Goal: Transaction & Acquisition: Purchase product/service

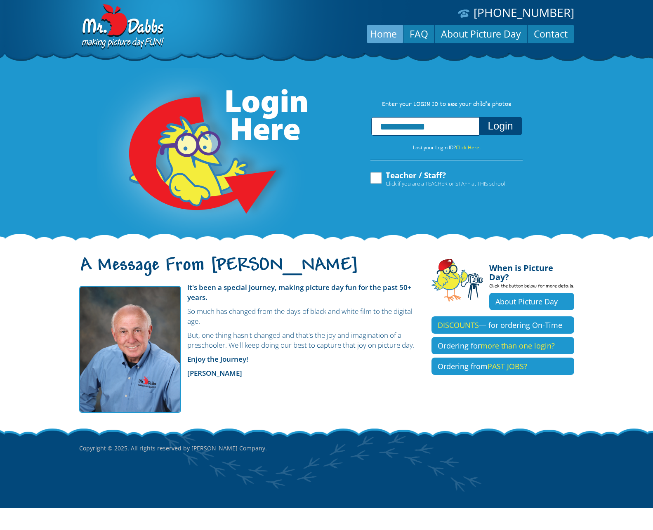
type input "**********"
click at [496, 127] on button "Login" at bounding box center [500, 126] width 42 height 19
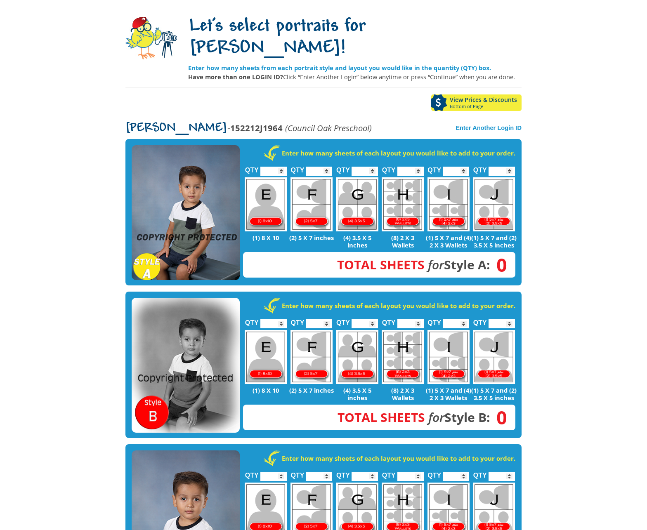
scroll to position [113, 0]
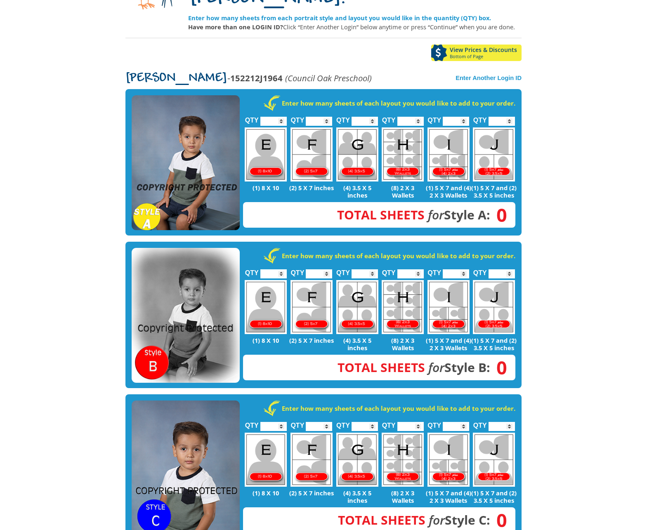
type input "*"
click at [283, 422] on input "*" at bounding box center [273, 426] width 26 height 9
click at [372, 422] on input "*" at bounding box center [364, 426] width 26 height 9
type input "*"
click at [373, 422] on input "*" at bounding box center [364, 426] width 26 height 9
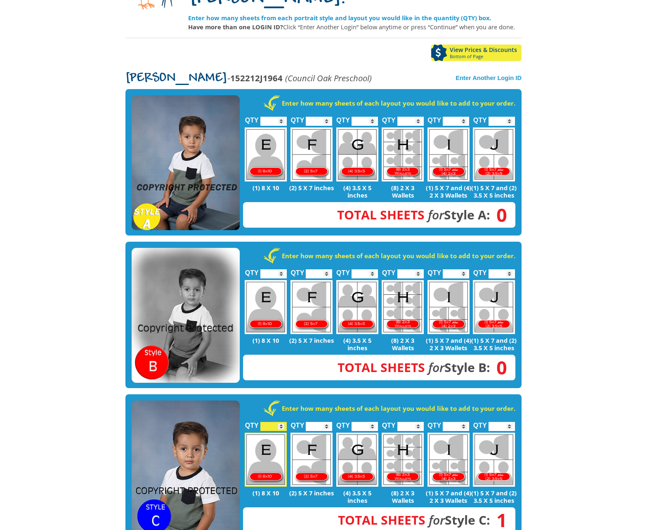
type input "*"
click at [464, 422] on input "*" at bounding box center [456, 426] width 26 height 9
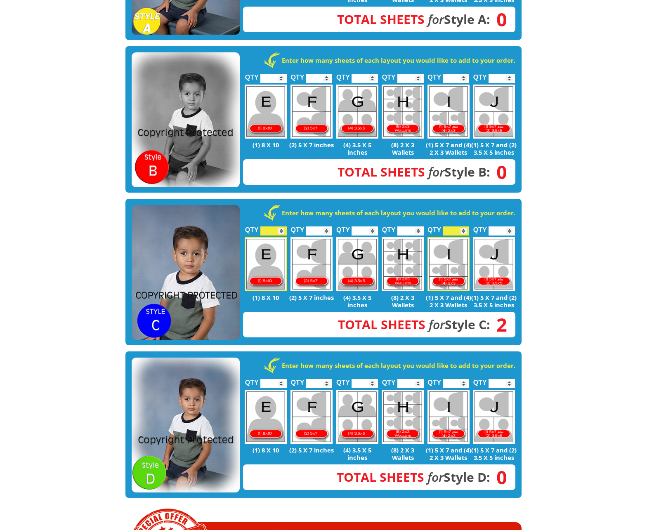
scroll to position [36, 0]
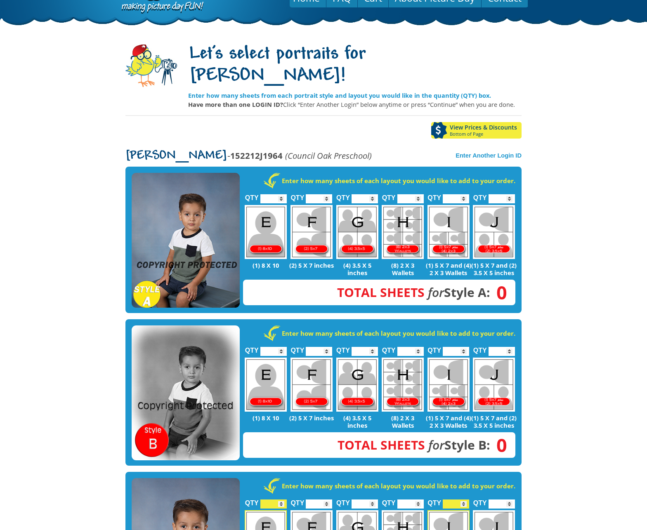
click at [196, 229] on img at bounding box center [186, 240] width 108 height 135
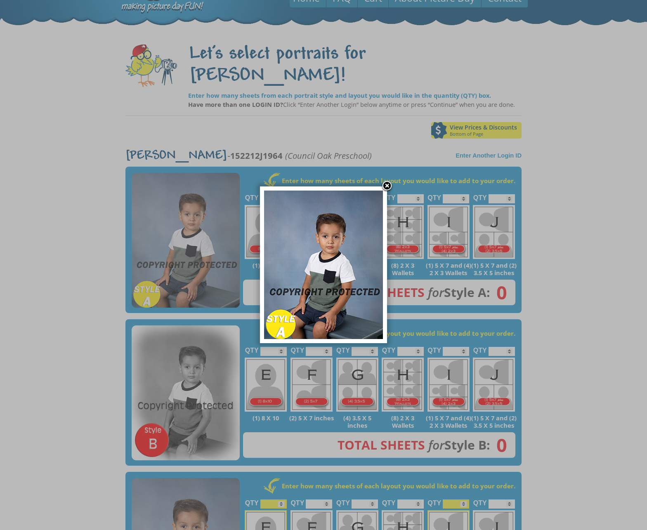
click at [383, 184] on link at bounding box center [387, 186] width 12 height 12
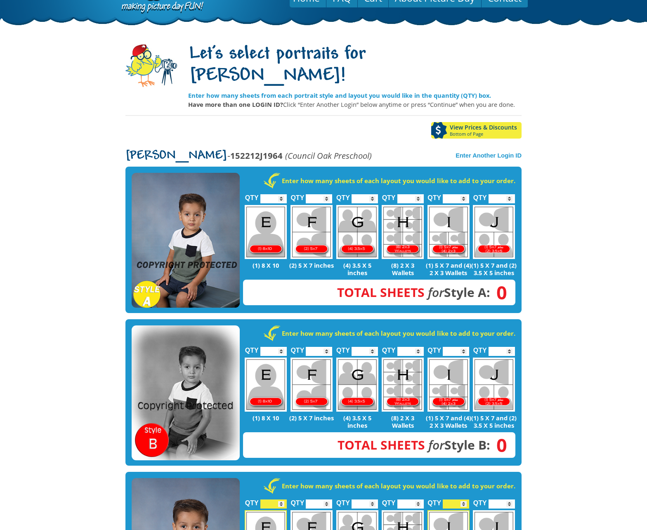
scroll to position [197, 0]
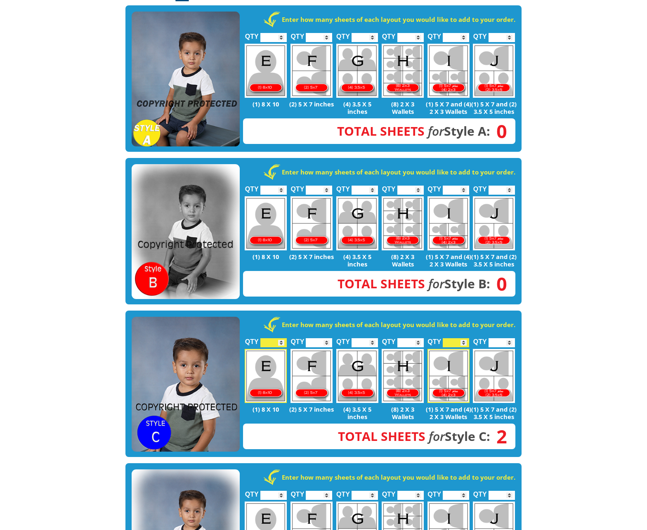
click at [209, 341] on img at bounding box center [186, 384] width 108 height 135
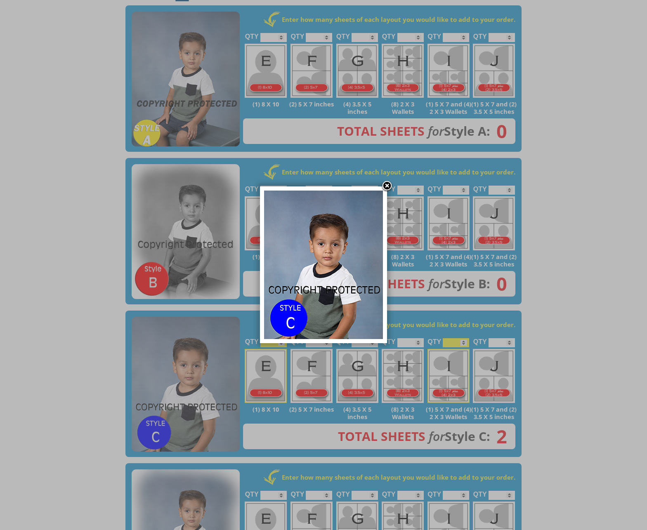
click at [388, 189] on link at bounding box center [387, 186] width 12 height 12
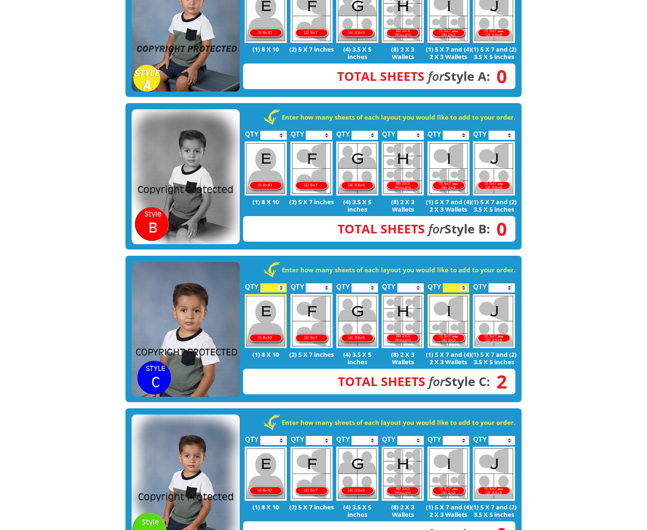
scroll to position [0, 0]
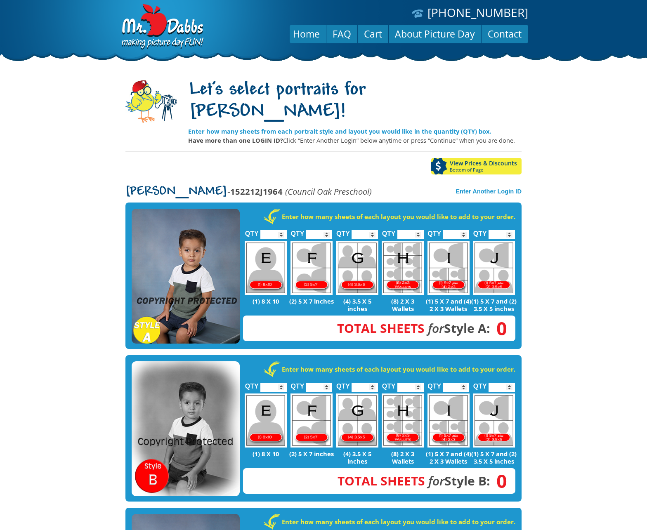
click at [461, 167] on span "Bottom of Page" at bounding box center [486, 169] width 72 height 5
